Goal: Communication & Community: Answer question/provide support

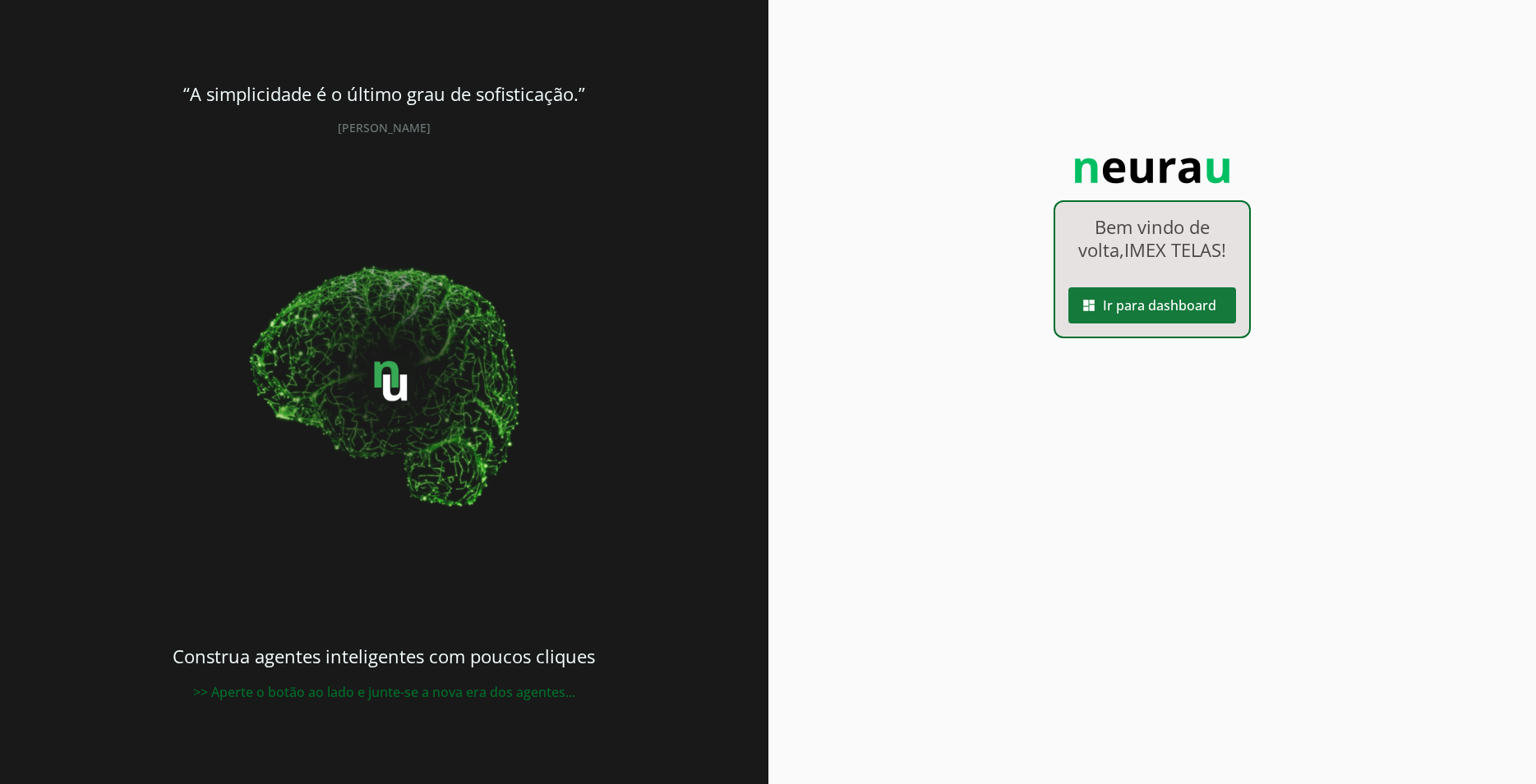
click at [1188, 316] on span at bounding box center [1152, 306] width 167 height 39
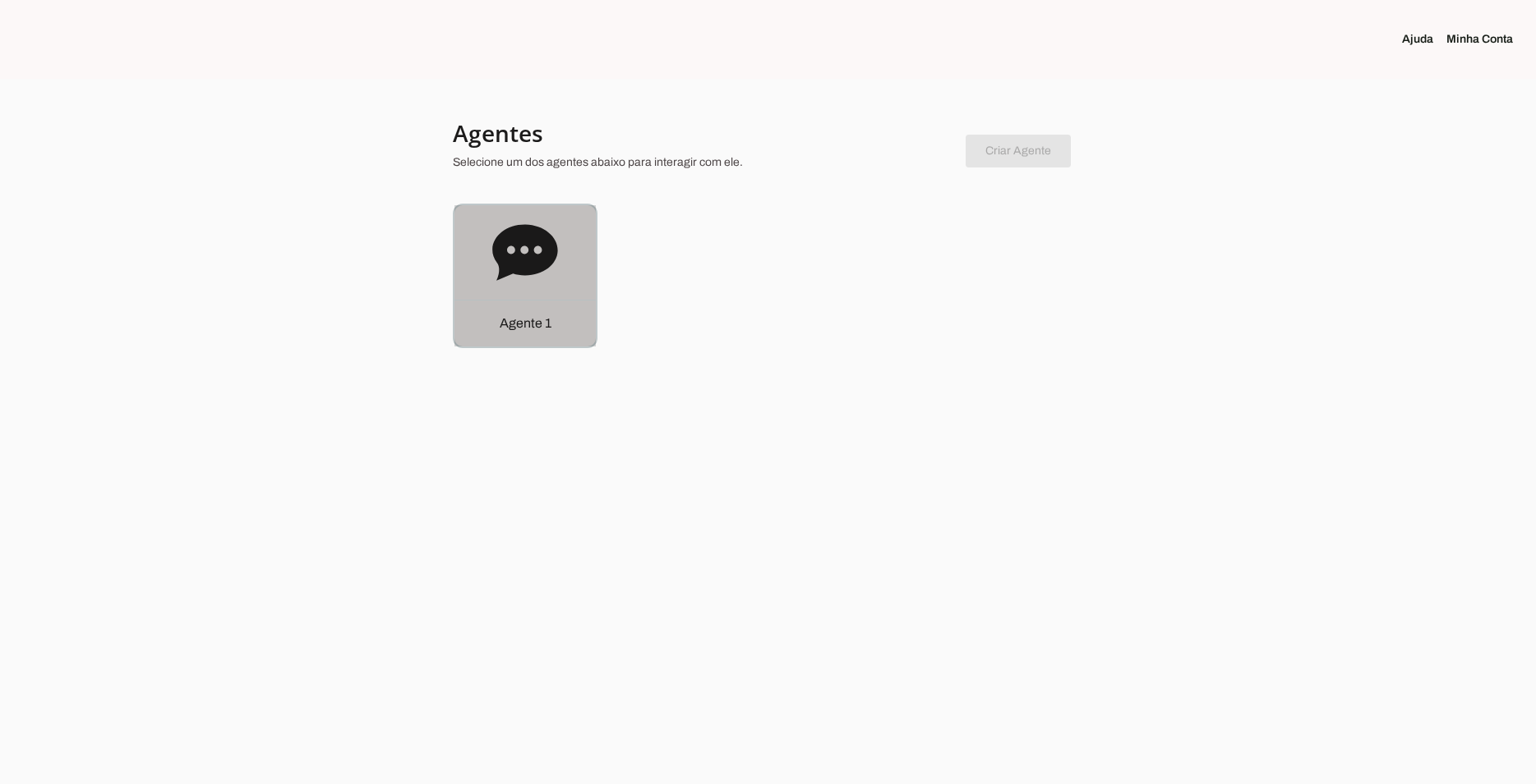
click at [564, 281] on div "Agente 1" at bounding box center [525, 276] width 141 height 141
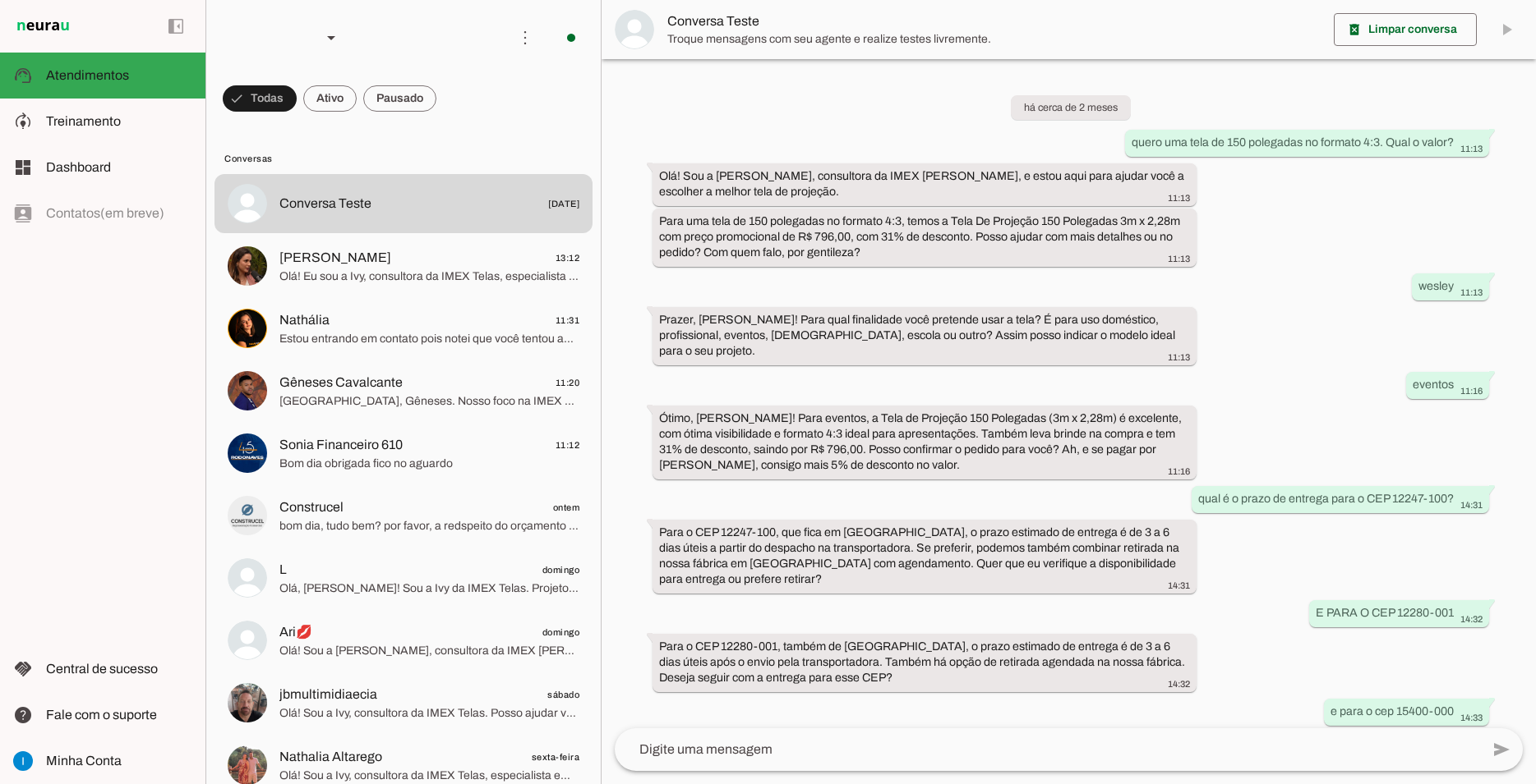
scroll to position [749, 0]
